Goal: Transaction & Acquisition: Purchase product/service

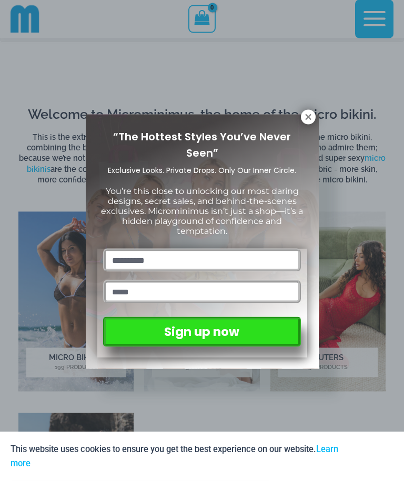
scroll to position [397, 0]
click at [306, 119] on icon at bounding box center [308, 117] width 6 height 6
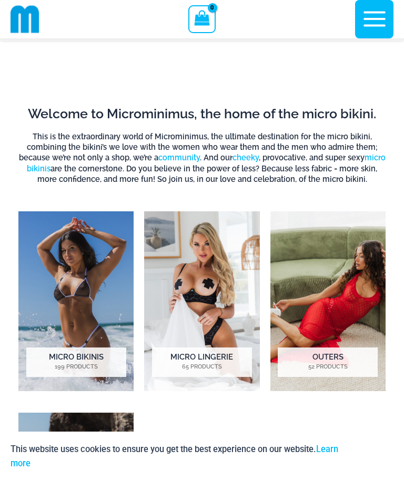
click at [97, 363] on mark "199 Products" at bounding box center [76, 367] width 100 height 9
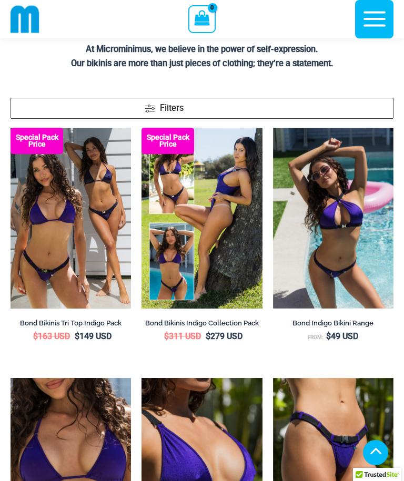
click at [187, 115] on span "Filters" at bounding box center [265, 108] width 241 height 13
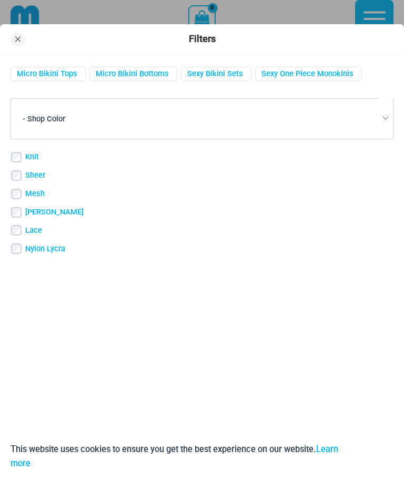
scroll to position [233, 0]
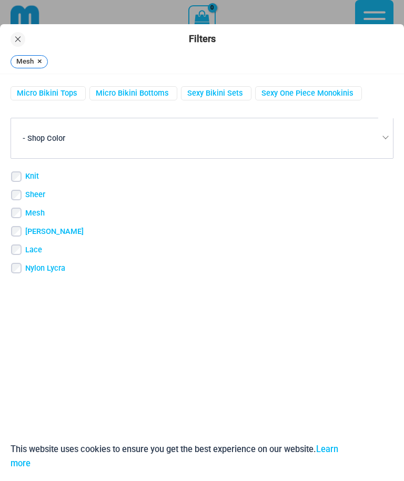
click at [127, 98] on link "Micro Bikini Bottoms" at bounding box center [132, 93] width 73 height 10
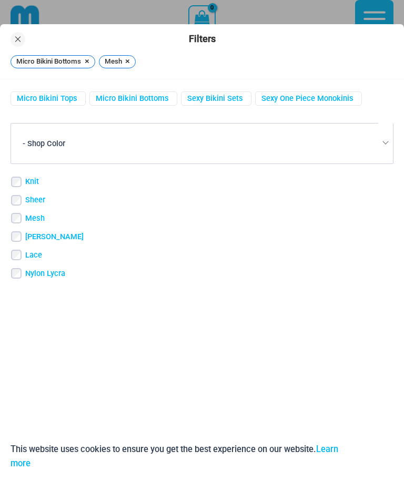
click at [295, 97] on link "Sexy One Piece Monokinis" at bounding box center [307, 99] width 92 height 10
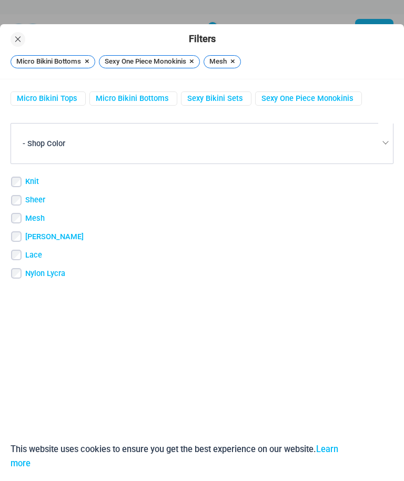
scroll to position [0, 0]
click at [17, 39] on span at bounding box center [18, 39] width 15 height 15
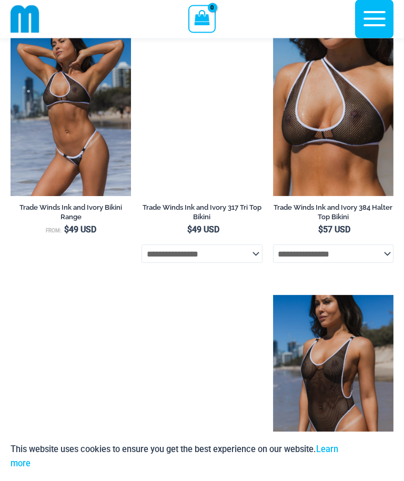
scroll to position [1772, 0]
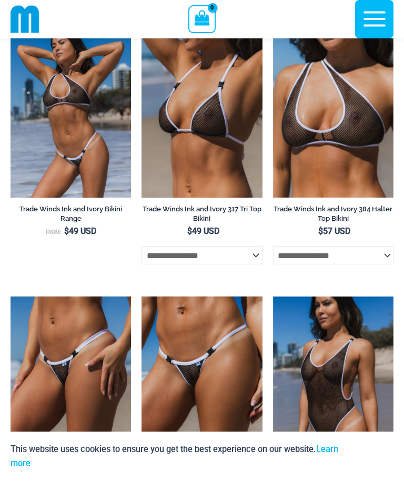
click at [294, 264] on select "**********" at bounding box center [333, 255] width 120 height 18
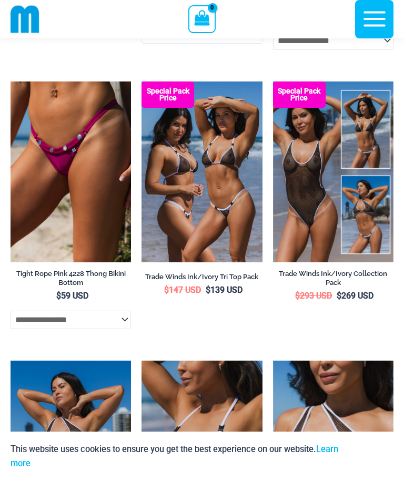
scroll to position [1428, 0]
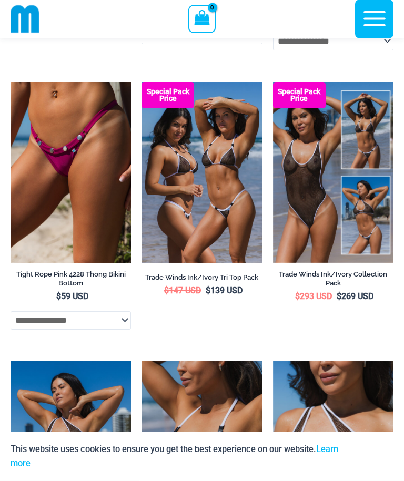
click at [213, 340] on li "Special Pack Price Trade Winds Ink/Ivory Tri Top Pack $ 147 USD Original price …" at bounding box center [201, 212] width 120 height 258
click at [200, 340] on li "Special Pack Price Trade Winds Ink/Ivory Tri Top Pack $ 147 USD Original price …" at bounding box center [201, 211] width 120 height 258
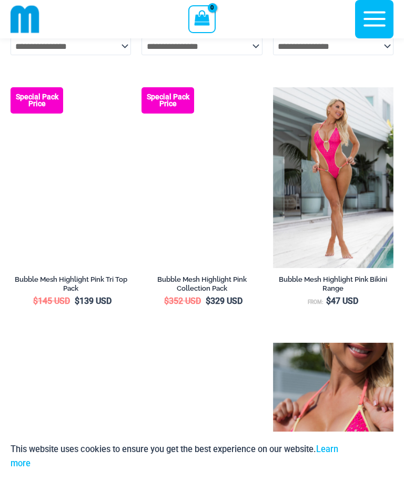
scroll to position [2260, 0]
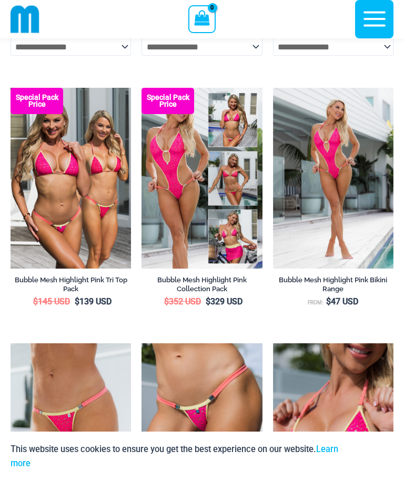
click at [283, 322] on li "Bubble Mesh Highlight Pink Bikini Range From: $ 47 USD" at bounding box center [333, 205] width 120 height 235
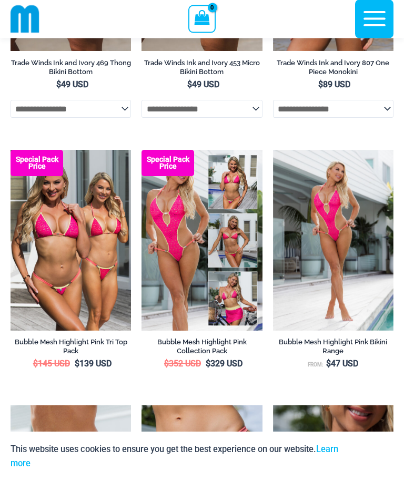
scroll to position [2190, 0]
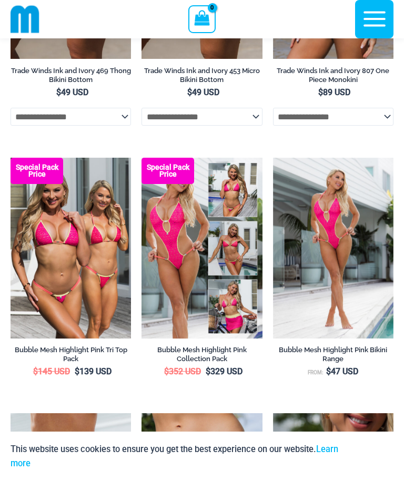
click at [11, 158] on img at bounding box center [11, 158] width 0 height 0
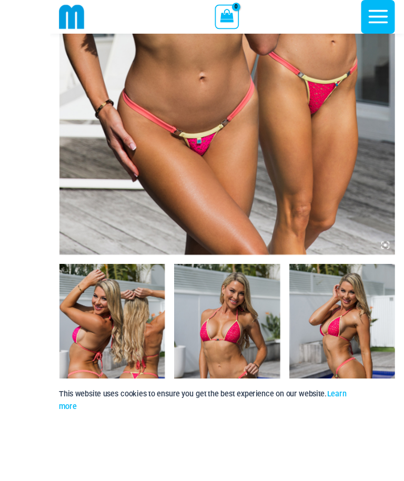
scroll to position [422, 0]
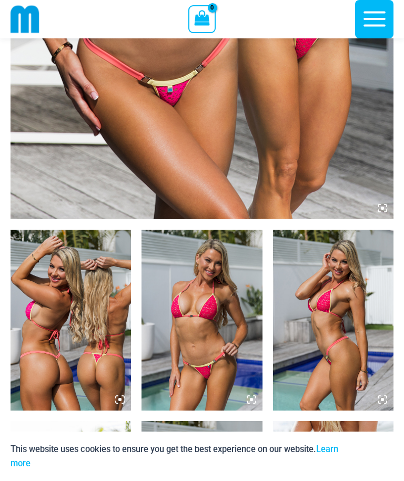
click at [121, 395] on icon at bounding box center [119, 399] width 9 height 9
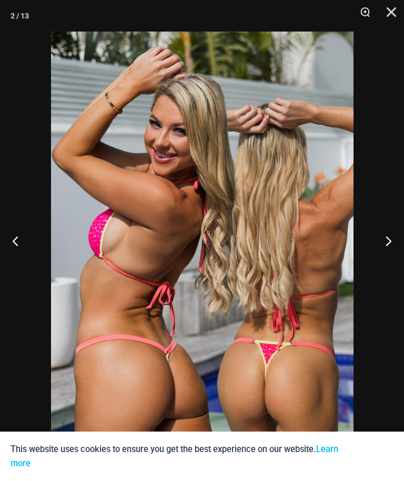
click at [391, 259] on button "Next" at bounding box center [383, 241] width 39 height 53
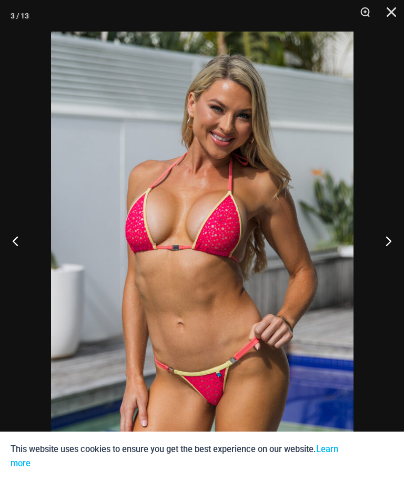
click at [378, 318] on div at bounding box center [202, 240] width 404 height 481
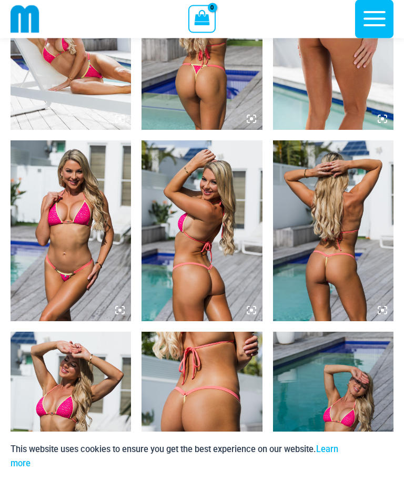
scroll to position [894, 0]
click at [357, 274] on img at bounding box center [333, 230] width 120 height 181
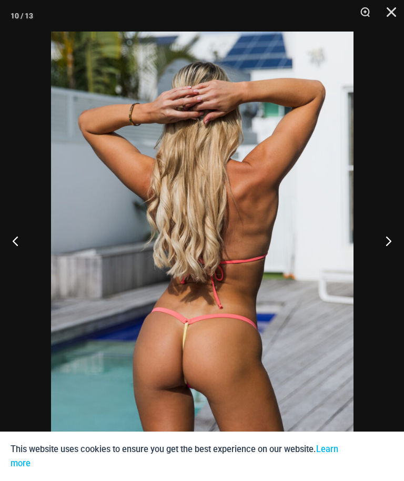
click at [389, 12] on button "Close" at bounding box center [387, 16] width 26 height 32
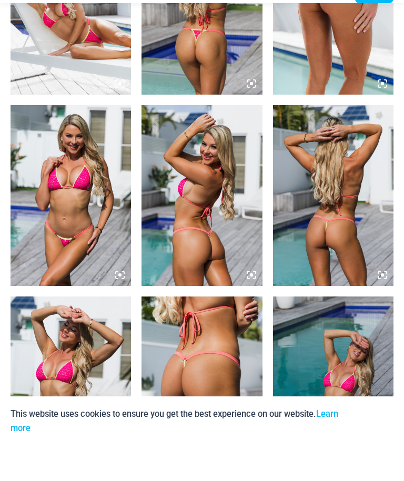
scroll to position [929, 0]
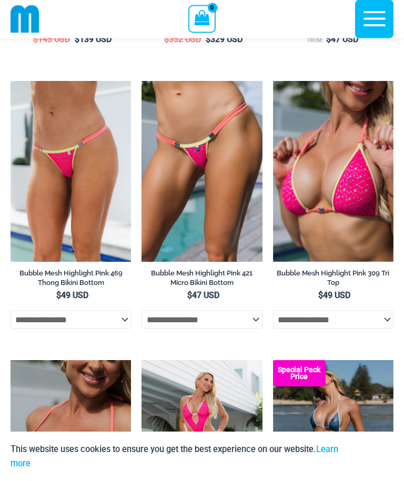
scroll to position [2523, 0]
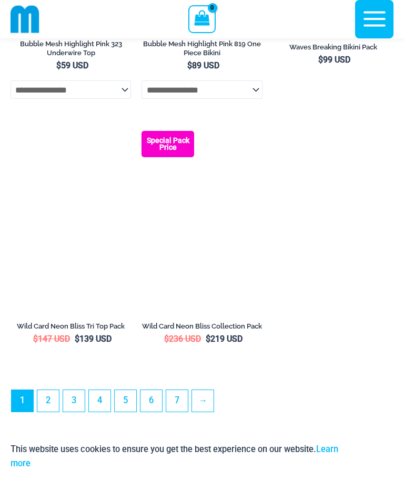
scroll to position [3049, 0]
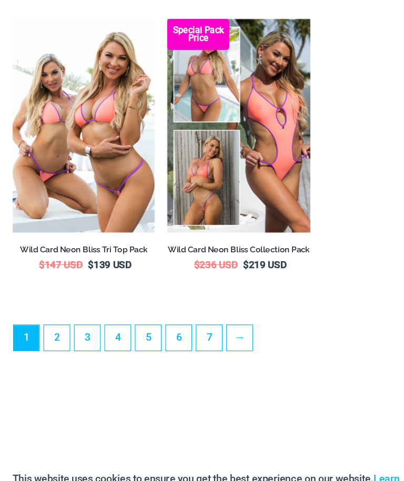
scroll to position [3106, 0]
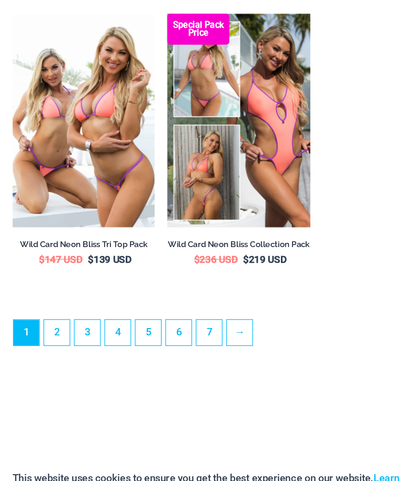
click at [209, 320] on link "→" at bounding box center [203, 326] width 22 height 22
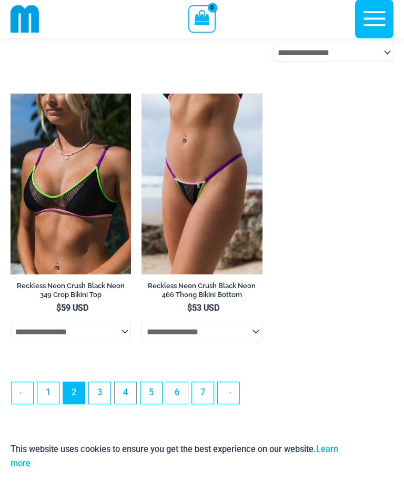
scroll to position [2797, 0]
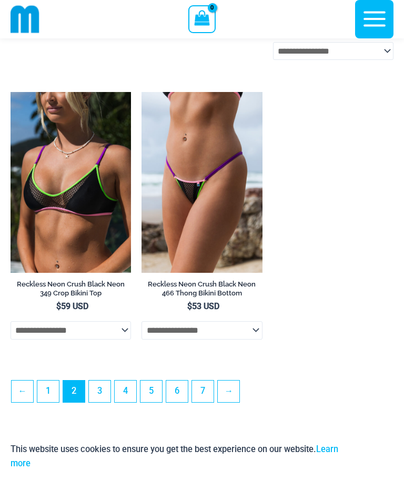
click at [101, 402] on link "3" at bounding box center [100, 392] width 22 height 22
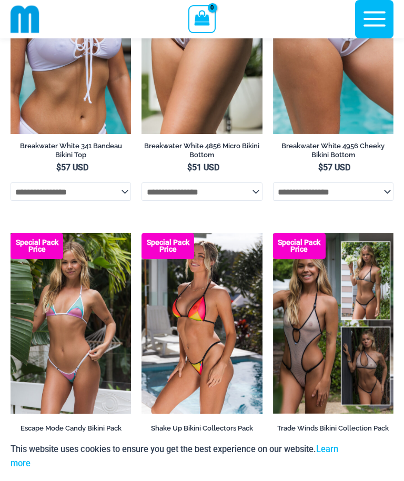
scroll to position [749, 0]
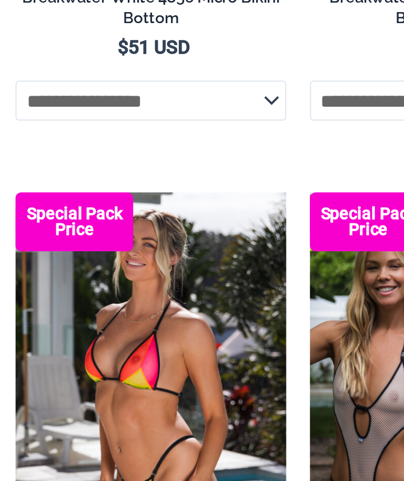
click at [141, 214] on img at bounding box center [141, 214] width 0 height 0
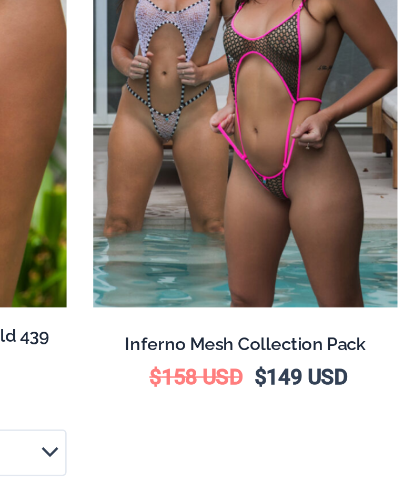
scroll to position [2199, 0]
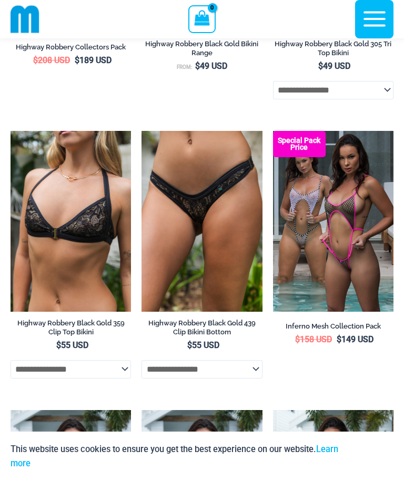
click at [273, 131] on img at bounding box center [273, 131] width 0 height 0
click at [293, 360] on li "Special Pack Price Inferno Mesh Collection Pack $ 158 USD Original price was: $…" at bounding box center [333, 260] width 120 height 258
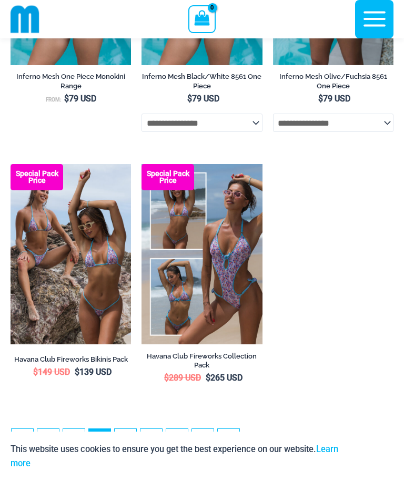
scroll to position [2727, 0]
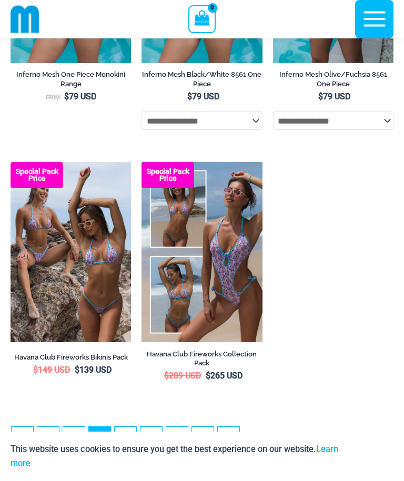
click at [126, 448] on link "4" at bounding box center [126, 438] width 22 height 22
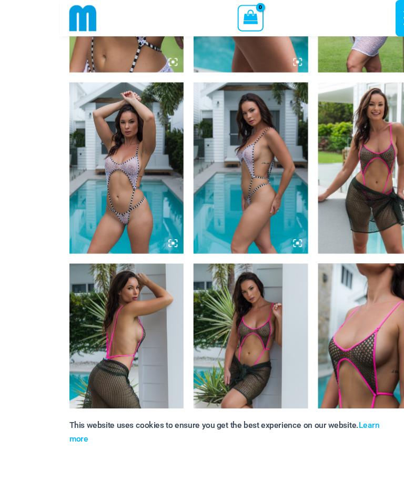
scroll to position [962, 0]
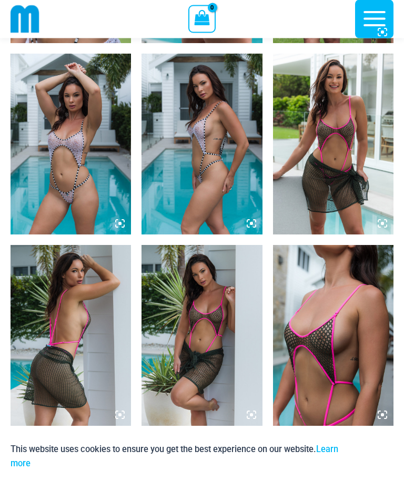
click at [96, 186] on img at bounding box center [71, 144] width 120 height 181
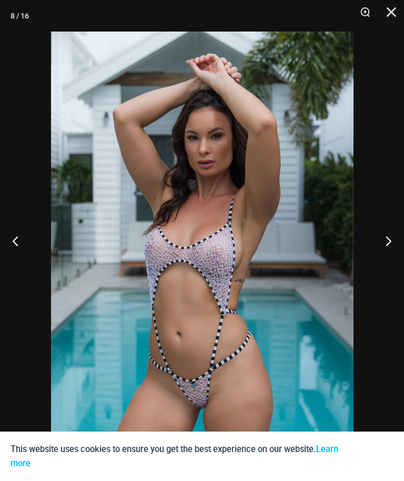
click at [390, 262] on button "Next" at bounding box center [383, 241] width 39 height 53
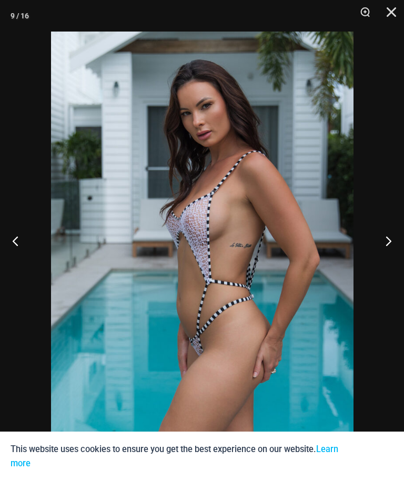
click at [390, 261] on button "Next" at bounding box center [383, 241] width 39 height 53
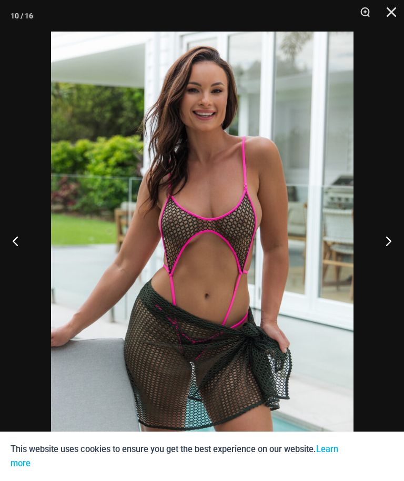
click at [15, 263] on button "Previous" at bounding box center [19, 241] width 39 height 53
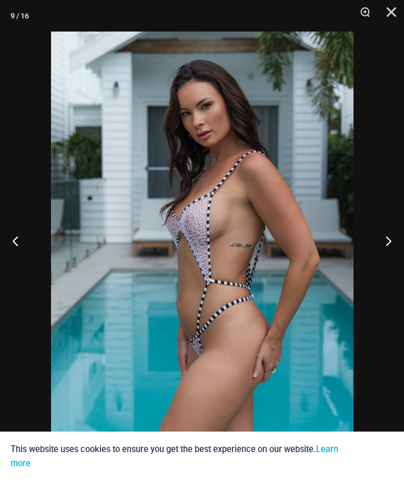
click at [19, 259] on button "Previous" at bounding box center [19, 241] width 39 height 53
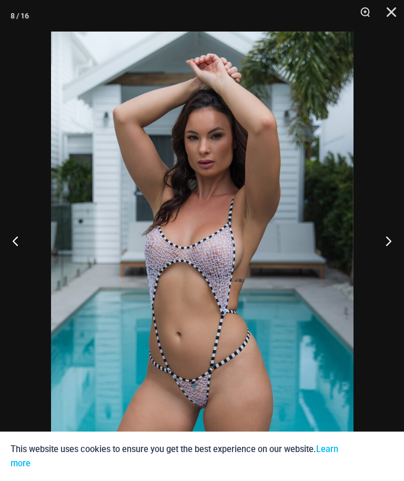
click at [19, 257] on button "Previous" at bounding box center [19, 241] width 39 height 53
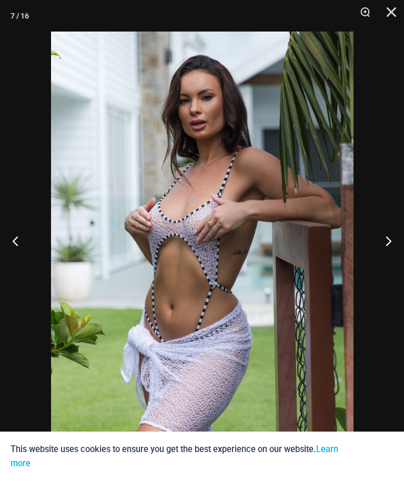
click at [18, 256] on button "Previous" at bounding box center [19, 241] width 39 height 53
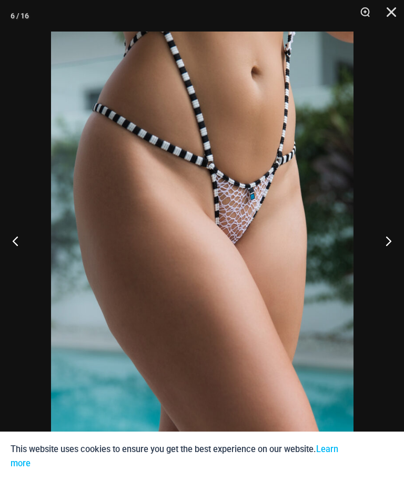
click at [13, 266] on button "Previous" at bounding box center [19, 241] width 39 height 53
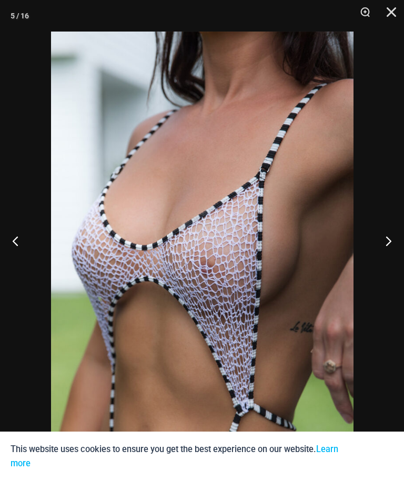
click at [388, 263] on button "Next" at bounding box center [383, 241] width 39 height 53
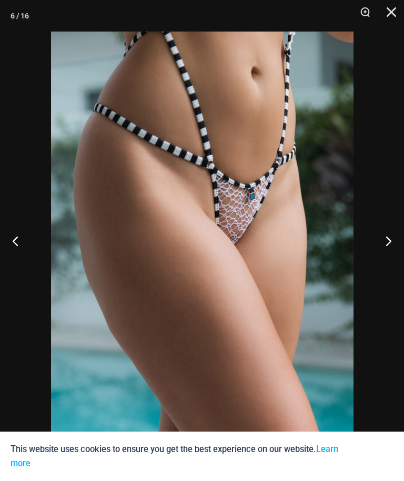
click at [16, 262] on button "Previous" at bounding box center [19, 241] width 39 height 53
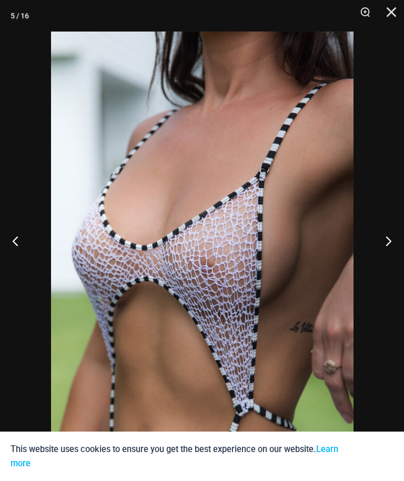
click at [19, 262] on button "Previous" at bounding box center [19, 241] width 39 height 53
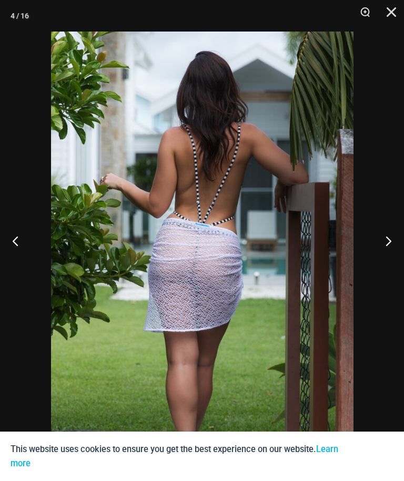
click at [23, 261] on button "Previous" at bounding box center [19, 241] width 39 height 53
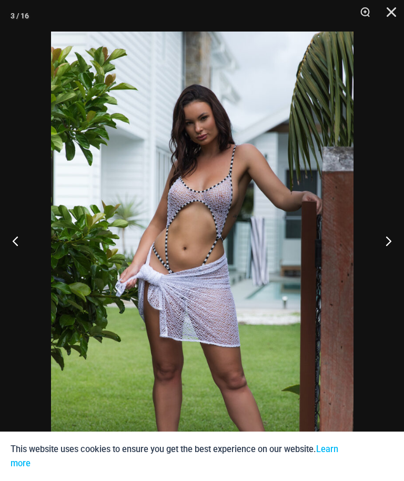
click at [29, 256] on button "Previous" at bounding box center [19, 241] width 39 height 53
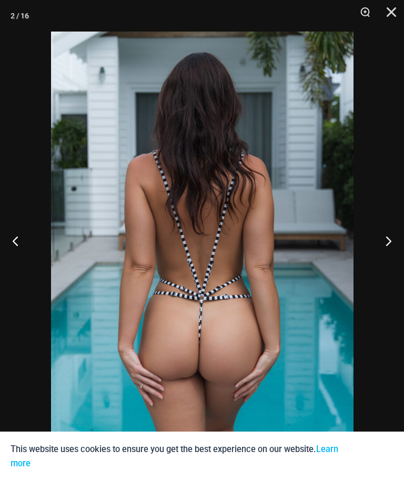
click at [390, 11] on button "Close" at bounding box center [387, 16] width 26 height 32
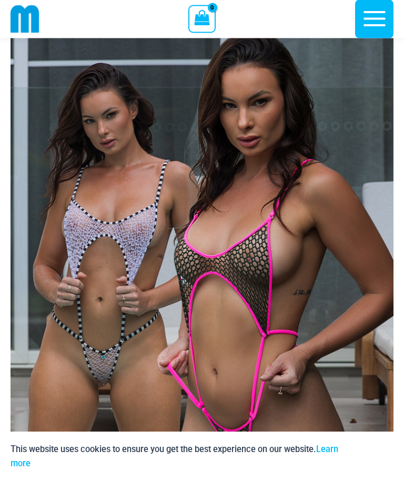
scroll to position [0, 0]
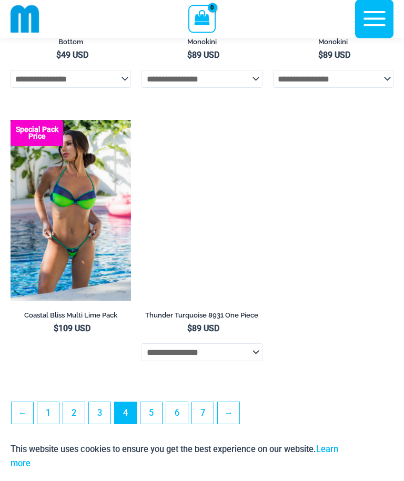
scroll to position [2815, 0]
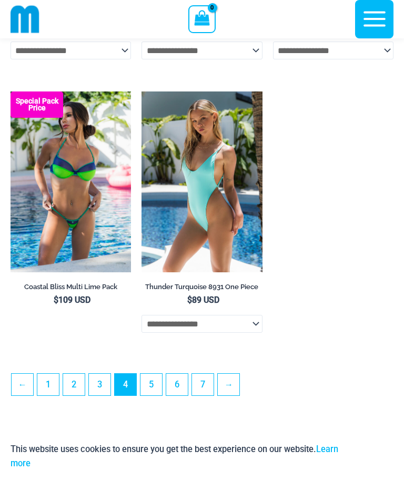
click at [154, 395] on link "5" at bounding box center [151, 385] width 22 height 22
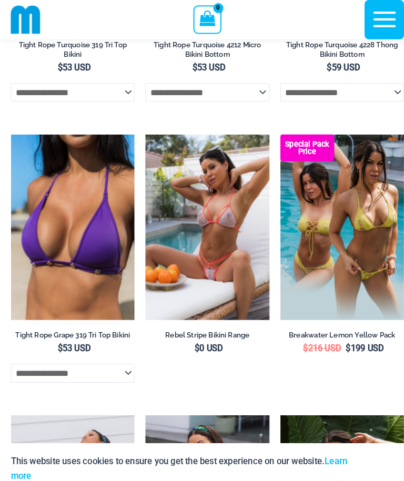
scroll to position [1926, 0]
click at [235, 331] on h2 "Rebel Stripe Bikini Range" at bounding box center [201, 326] width 120 height 9
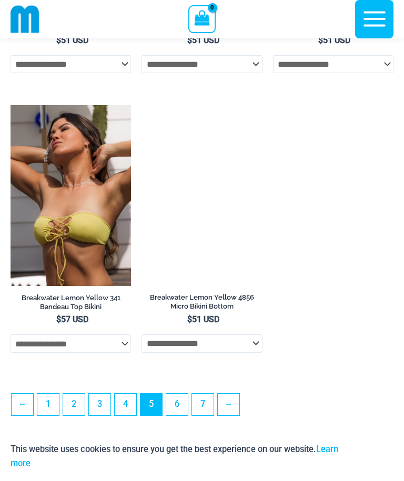
scroll to position [2777, 0]
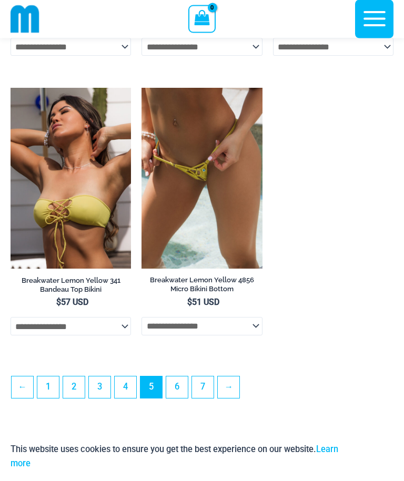
click at [172, 399] on link "6" at bounding box center [177, 388] width 22 height 22
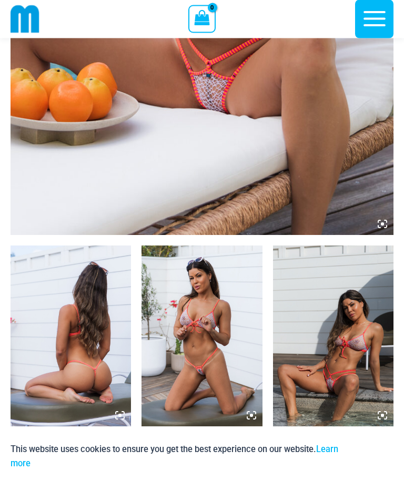
scroll to position [379, 0]
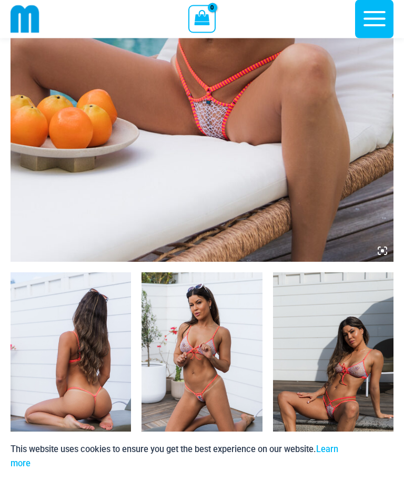
click at [93, 382] on img at bounding box center [71, 363] width 120 height 181
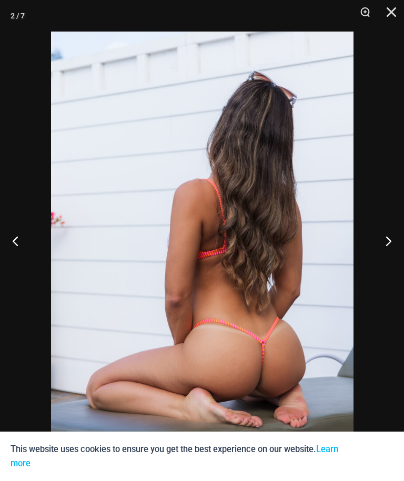
click at [389, 263] on button "Next" at bounding box center [383, 241] width 39 height 53
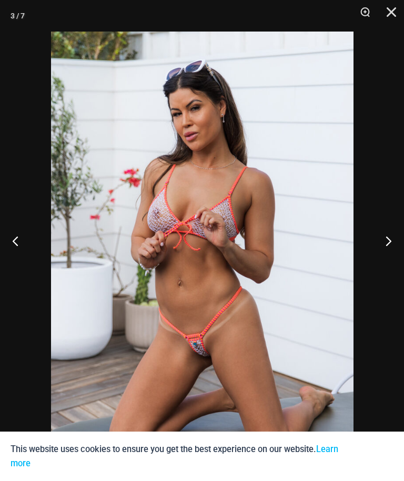
click at [385, 262] on button "Next" at bounding box center [383, 241] width 39 height 53
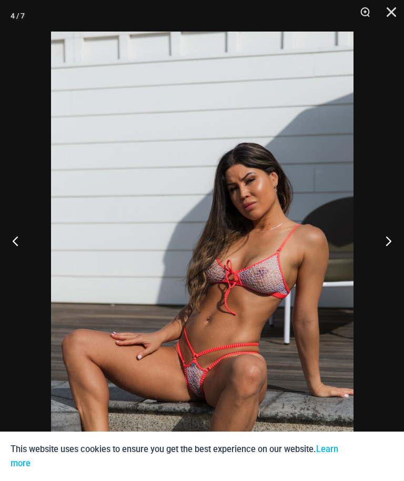
click at [389, 260] on button "Next" at bounding box center [383, 241] width 39 height 53
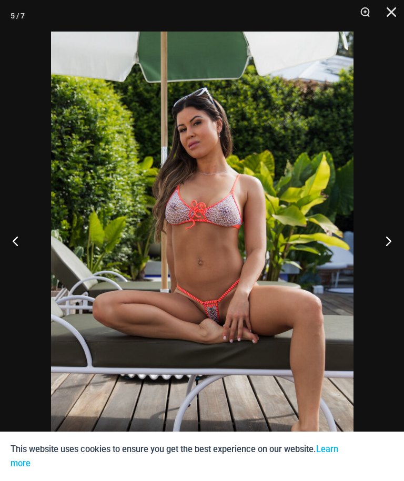
click at [384, 262] on button "Next" at bounding box center [383, 241] width 39 height 53
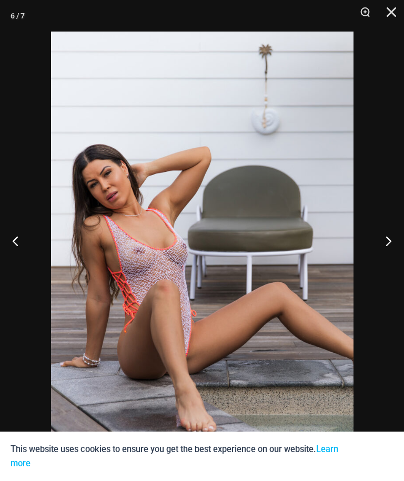
click at [389, 265] on button "Next" at bounding box center [383, 241] width 39 height 53
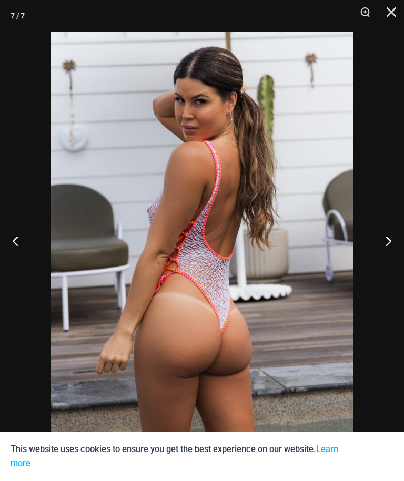
click at [397, 267] on button "Next" at bounding box center [383, 241] width 39 height 53
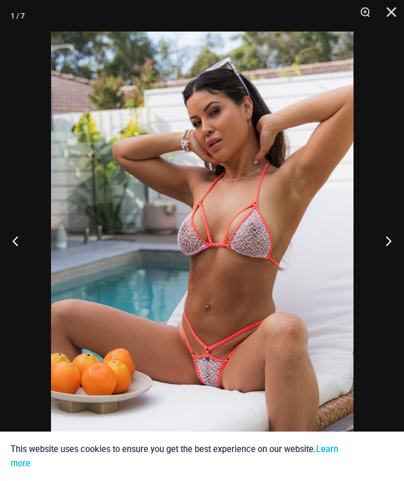
click at [397, 267] on button "Next" at bounding box center [383, 241] width 39 height 53
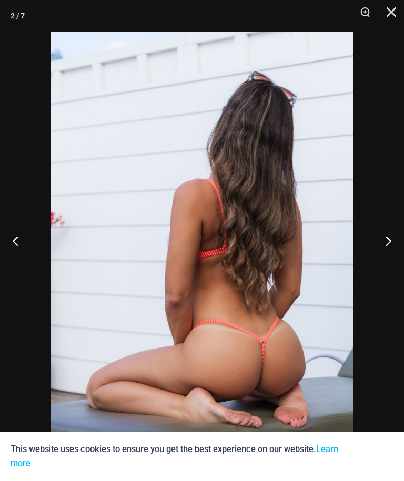
click at [396, 8] on button "Close" at bounding box center [387, 16] width 26 height 32
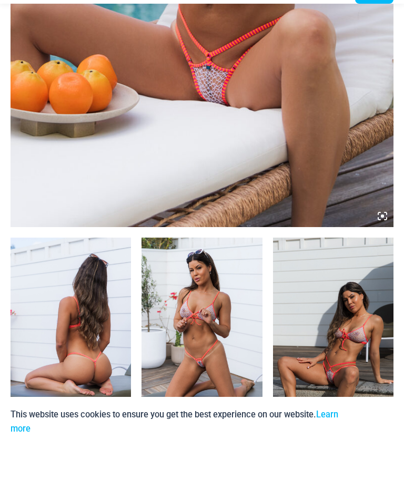
scroll to position [414, 0]
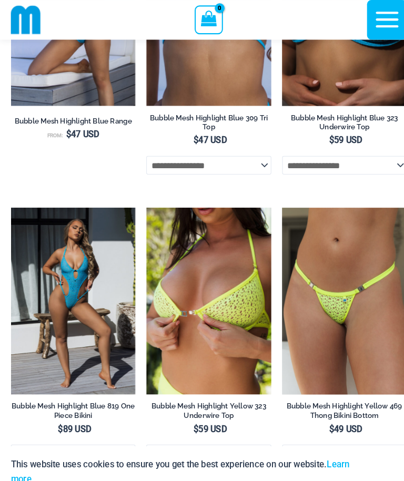
scroll to position [2159, 0]
click at [141, 201] on img at bounding box center [141, 201] width 0 height 0
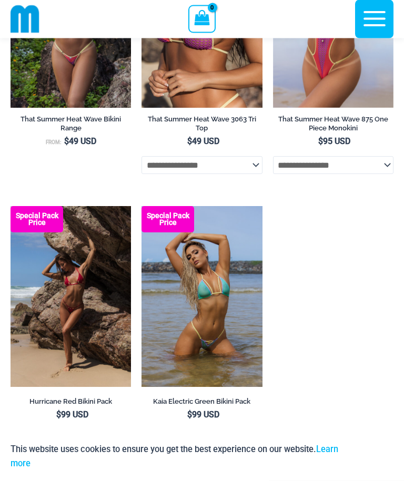
scroll to position [2731, 0]
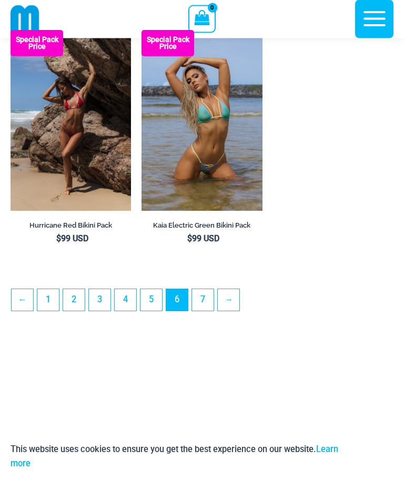
scroll to position [2926, 0]
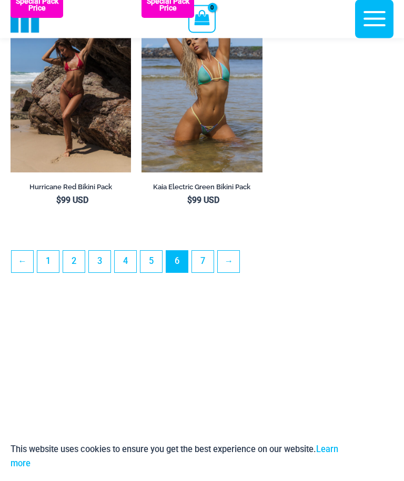
click at [235, 273] on link "→" at bounding box center [229, 262] width 22 height 22
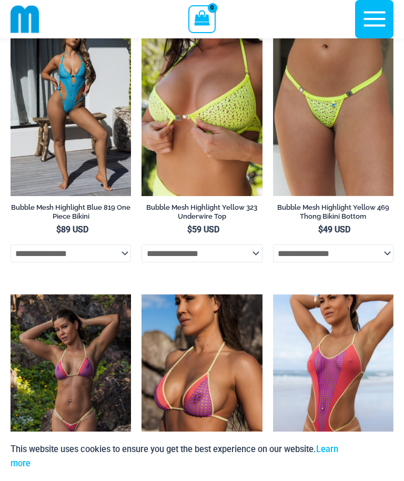
scroll to position [2341, 0]
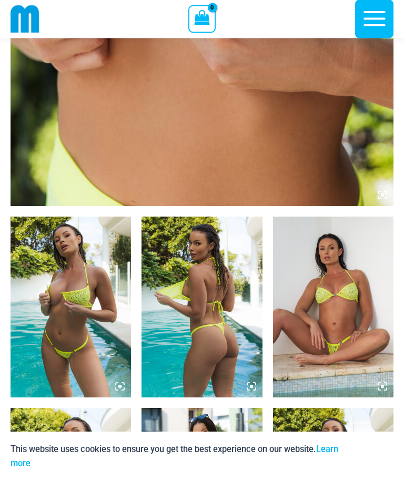
click at [81, 324] on img at bounding box center [71, 307] width 120 height 181
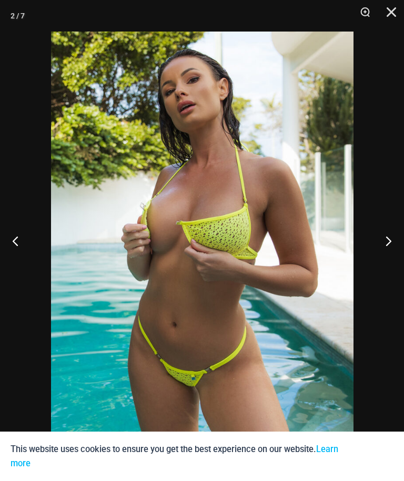
click at [16, 259] on button "Previous" at bounding box center [19, 241] width 39 height 53
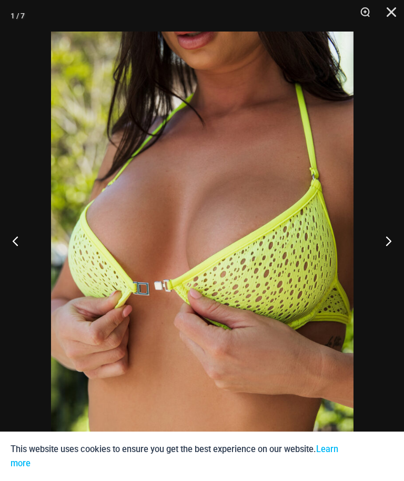
click at [391, 260] on button "Next" at bounding box center [383, 241] width 39 height 53
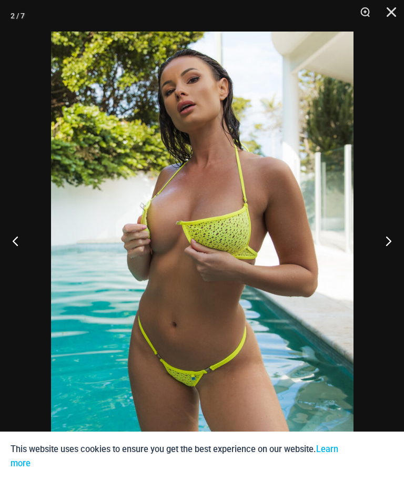
click at [386, 258] on button "Next" at bounding box center [383, 241] width 39 height 53
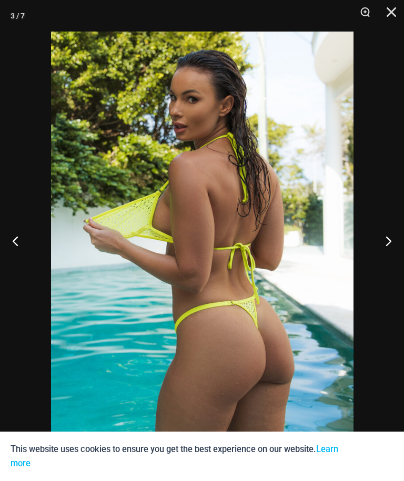
click at [403, 252] on button "Next" at bounding box center [383, 241] width 39 height 53
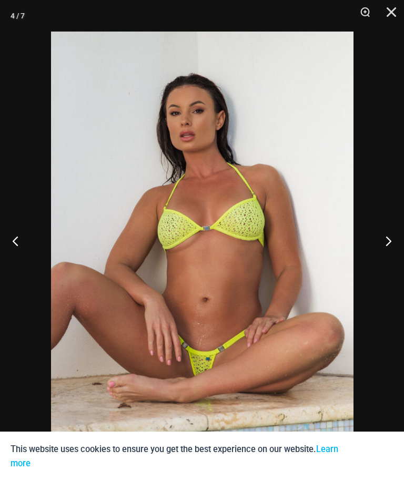
click at [387, 262] on button "Next" at bounding box center [383, 241] width 39 height 53
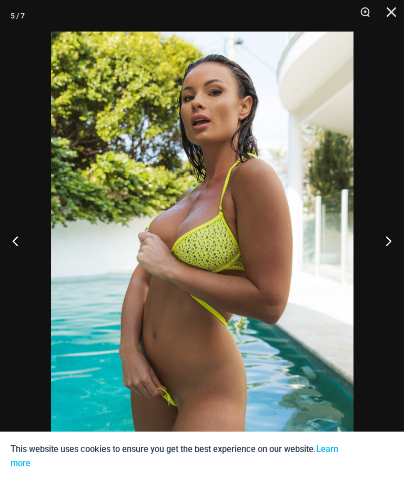
click at [14, 256] on button "Previous" at bounding box center [19, 241] width 39 height 53
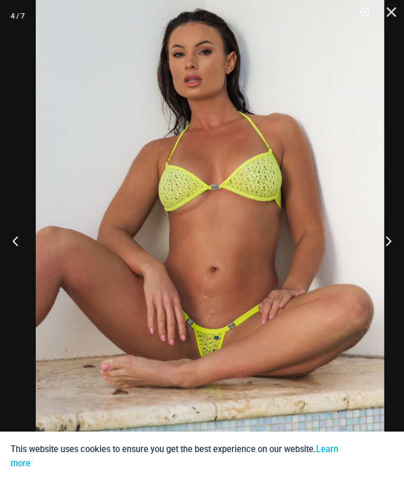
click at [250, 368] on img at bounding box center [210, 222] width 348 height 522
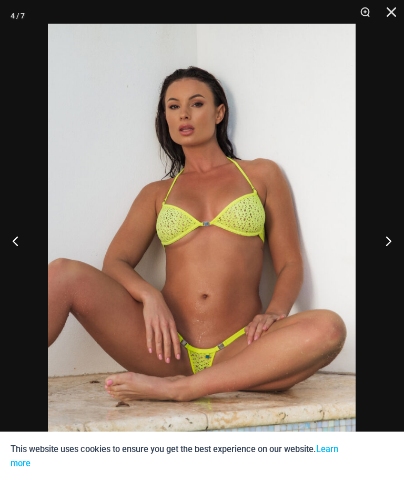
click at [399, 256] on button "Next" at bounding box center [383, 241] width 39 height 53
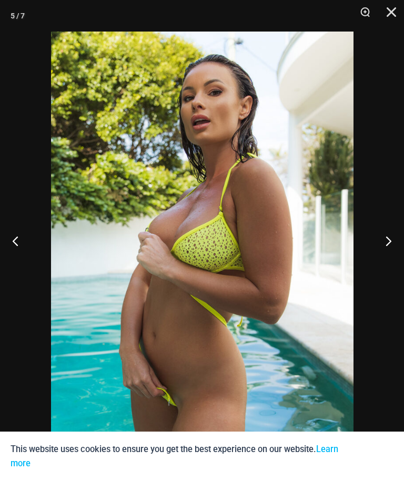
click at [388, 261] on button "Next" at bounding box center [383, 241] width 39 height 53
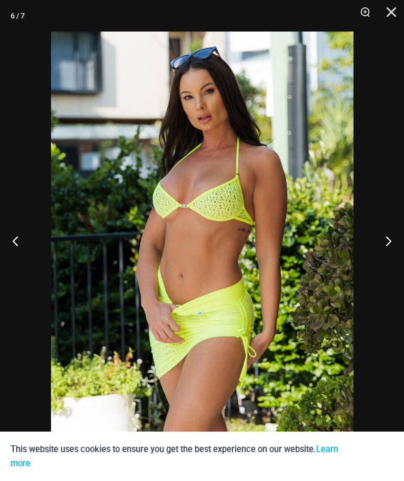
click at [388, 260] on button "Next" at bounding box center [383, 241] width 39 height 53
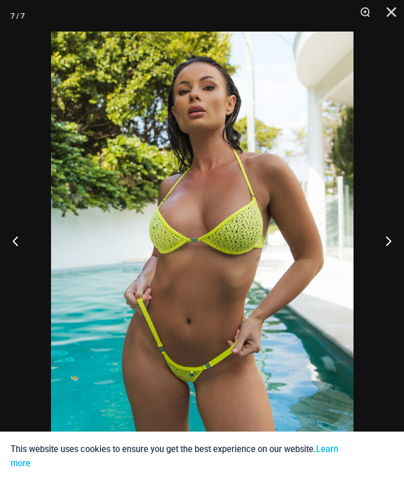
click at [389, 265] on button "Next" at bounding box center [383, 241] width 39 height 53
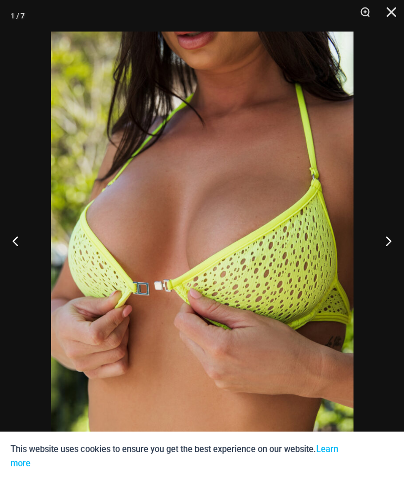
click at [391, 267] on button "Next" at bounding box center [383, 241] width 39 height 53
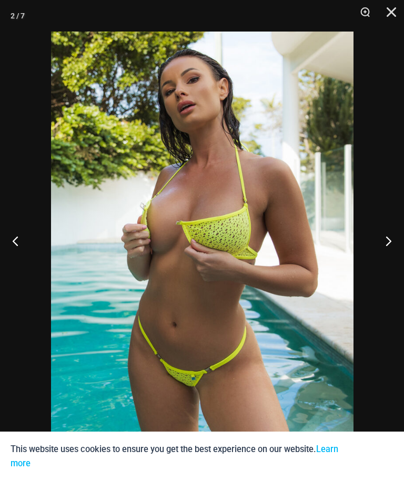
click at [13, 250] on button "Previous" at bounding box center [19, 241] width 39 height 53
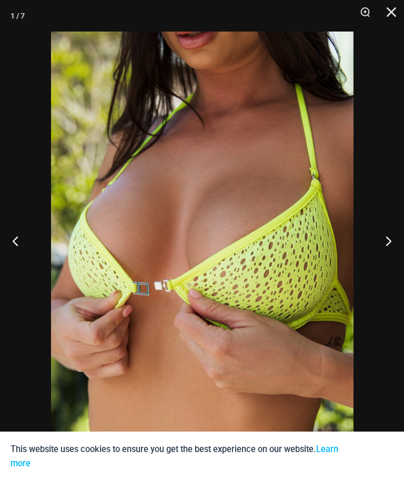
click at [393, 260] on button "Next" at bounding box center [383, 241] width 39 height 53
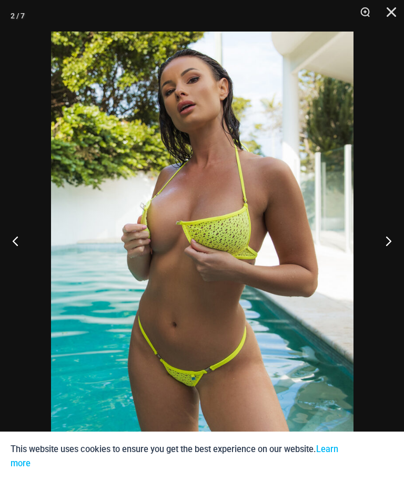
click at [388, 258] on button "Next" at bounding box center [383, 241] width 39 height 53
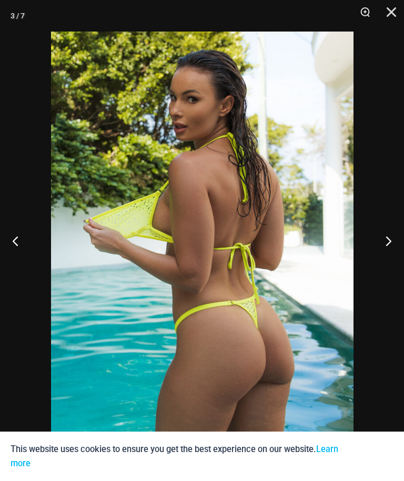
click at [385, 262] on button "Next" at bounding box center [383, 241] width 39 height 53
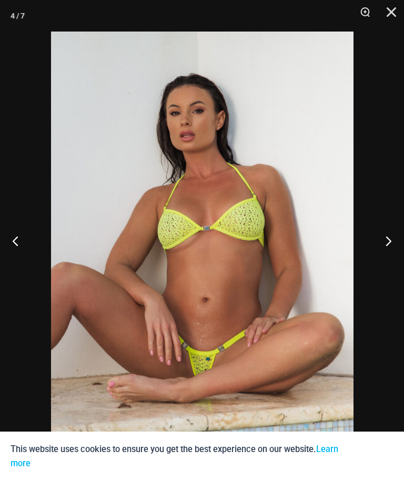
click at [389, 259] on button "Next" at bounding box center [383, 241] width 39 height 53
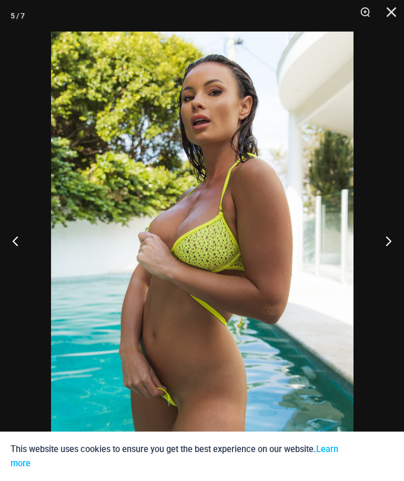
click at [391, 9] on button "Close" at bounding box center [387, 16] width 26 height 32
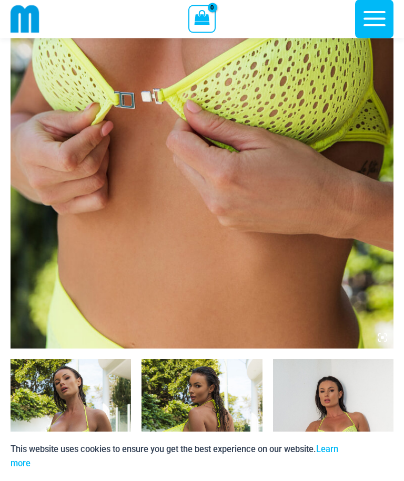
scroll to position [265, 0]
